Goal: Task Accomplishment & Management: Manage account settings

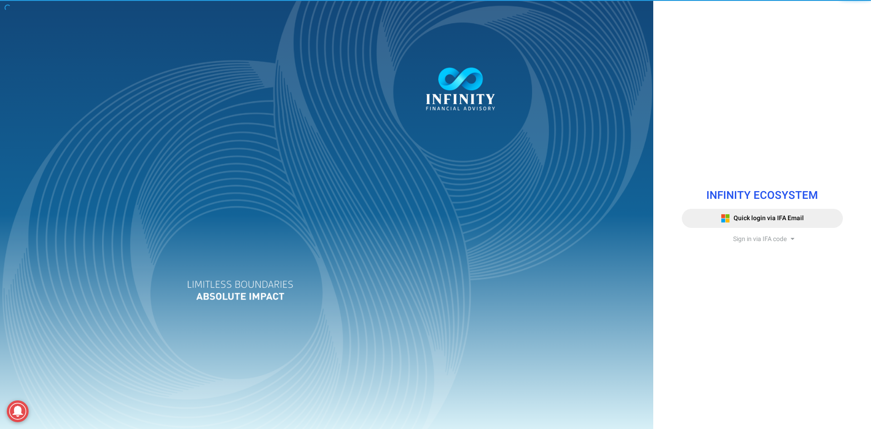
click at [768, 238] on span "Sign in via IFA code" at bounding box center [760, 239] width 54 height 10
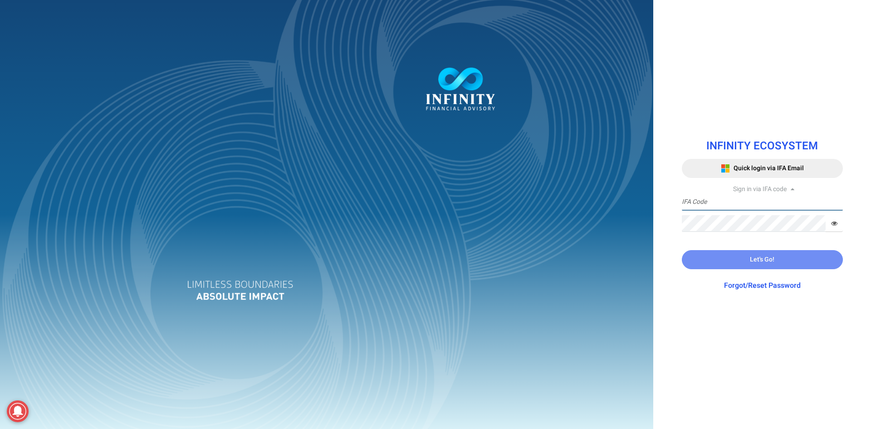
click at [729, 205] on input "text" at bounding box center [762, 202] width 161 height 17
paste input "IFA1110"
type input "IFA1110"
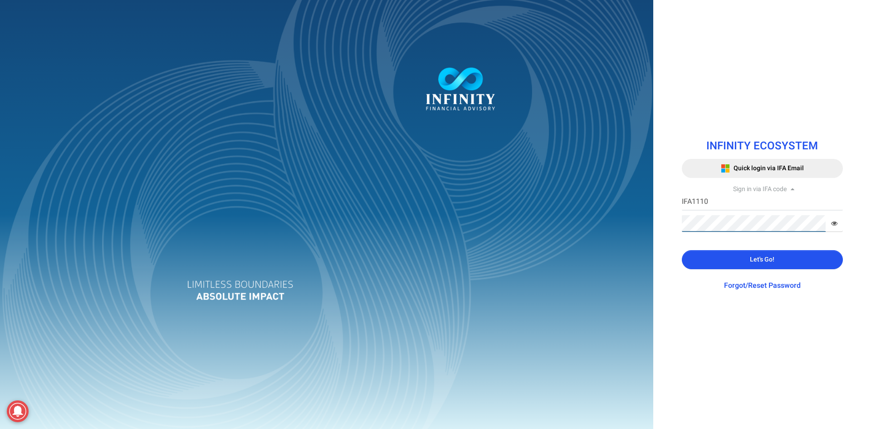
click at [650, 219] on div "INFINITY ECOSYSTEM Quick login via IFA Email Sign in via IFA code IFA1110 IFA C…" at bounding box center [435, 214] width 871 height 429
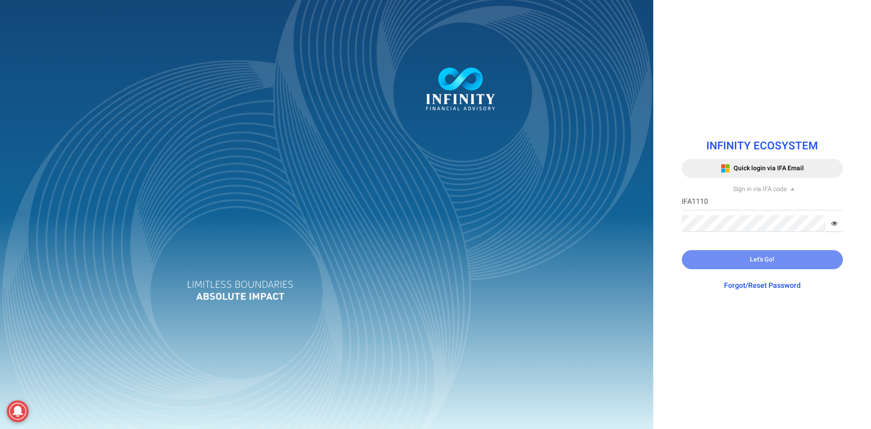
click at [760, 286] on link "Forgot/Reset Password" at bounding box center [762, 285] width 77 height 11
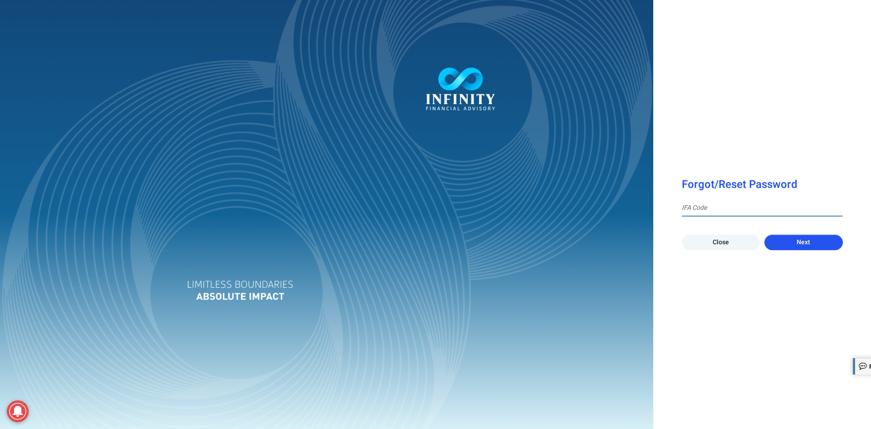
click at [715, 212] on input at bounding box center [762, 208] width 161 height 17
click at [728, 209] on input at bounding box center [762, 208] width 161 height 17
paste input "IFA1110"
type input "IFA1110"
click at [795, 243] on button "Next" at bounding box center [803, 241] width 78 height 15
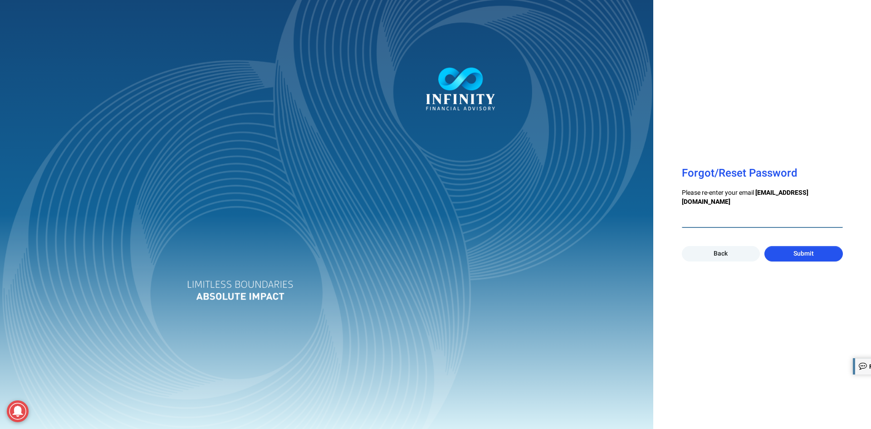
click at [748, 222] on input "email" at bounding box center [762, 219] width 161 height 17
type input "[EMAIL_ADDRESS][DOMAIN_NAME]"
click at [788, 248] on button "Submit" at bounding box center [803, 253] width 78 height 15
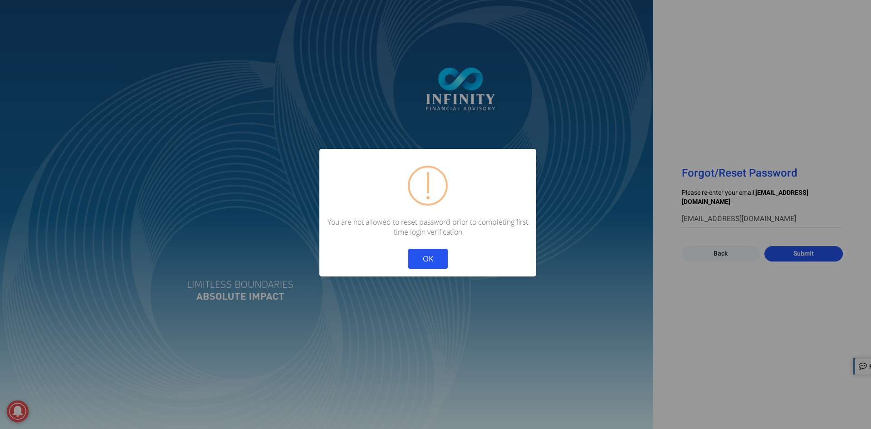
click at [425, 254] on button "OK" at bounding box center [427, 259] width 39 height 20
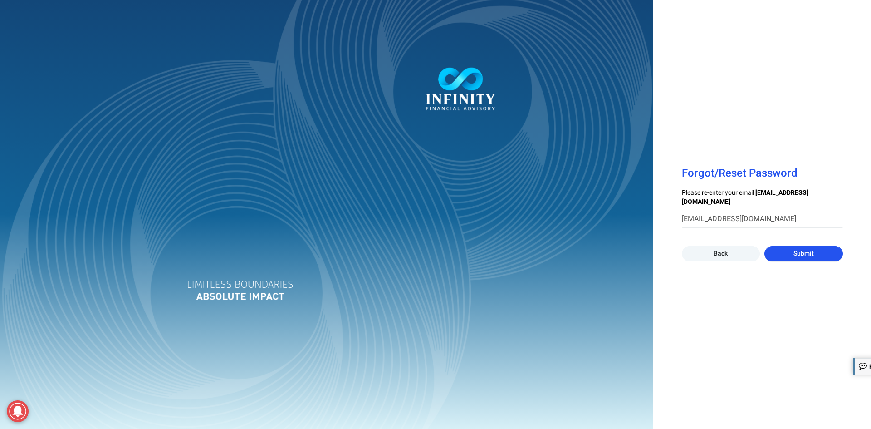
click at [711, 255] on button "Back" at bounding box center [721, 253] width 78 height 15
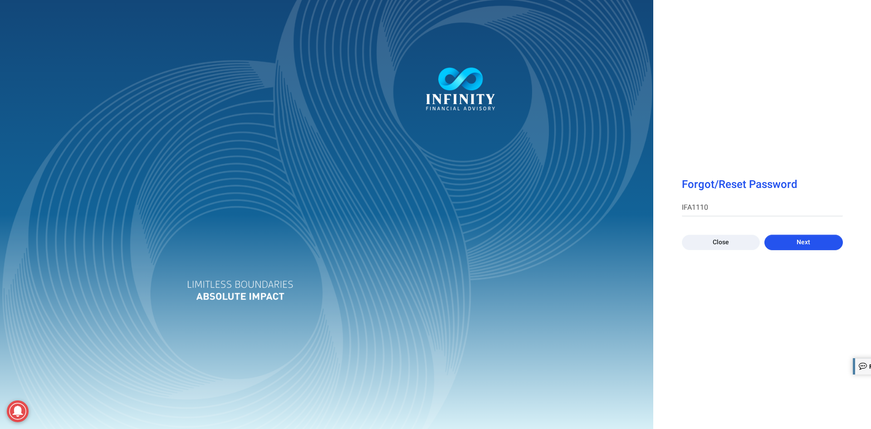
click at [743, 241] on link "Close" at bounding box center [721, 241] width 78 height 15
